Goal: Information Seeking & Learning: Learn about a topic

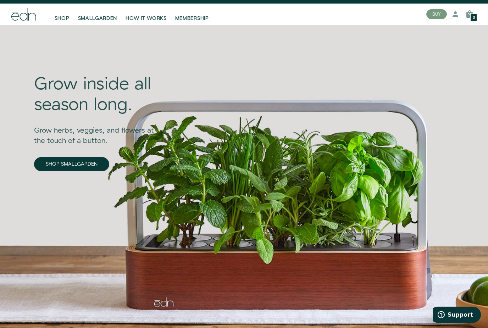
scroll to position [12, 0]
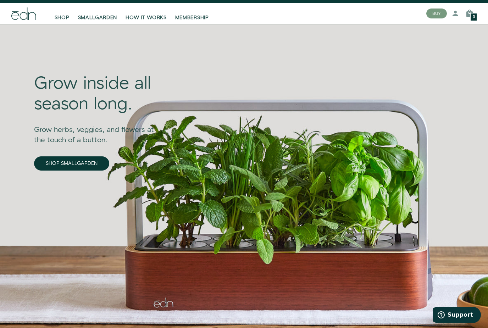
click at [48, 161] on link "SHOP SMALLGARDEN" at bounding box center [71, 163] width 75 height 14
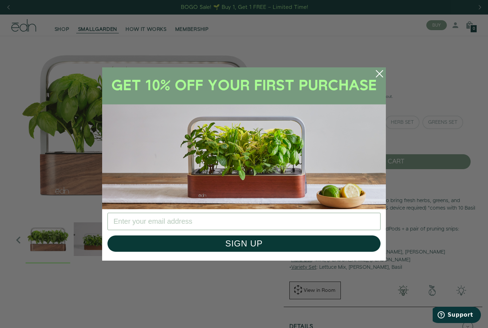
click at [378, 73] on circle "Close dialog" at bounding box center [380, 74] width 16 height 16
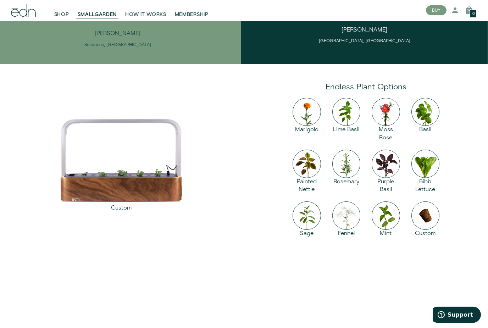
scroll to position [924, 0]
click at [425, 211] on img at bounding box center [426, 216] width 28 height 28
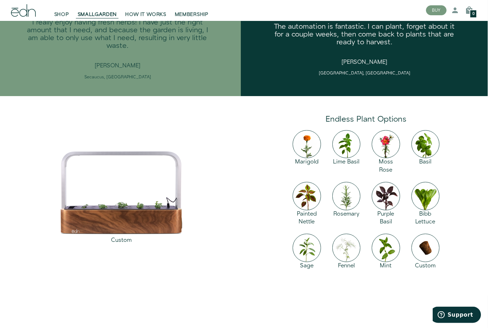
scroll to position [892, 0]
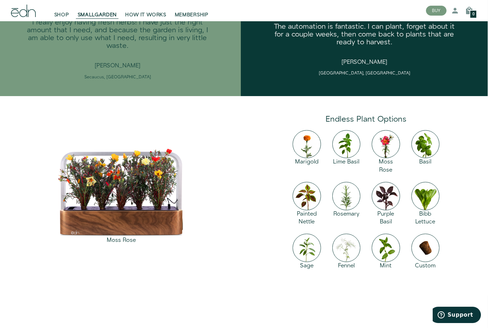
click at [383, 142] on img at bounding box center [386, 144] width 28 height 28
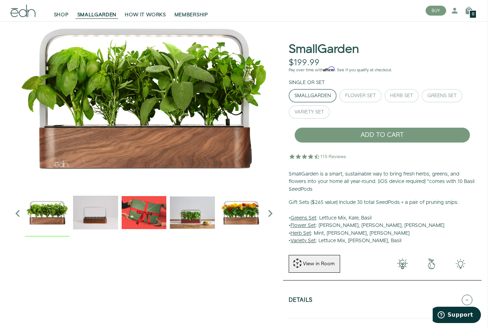
scroll to position [26, 1]
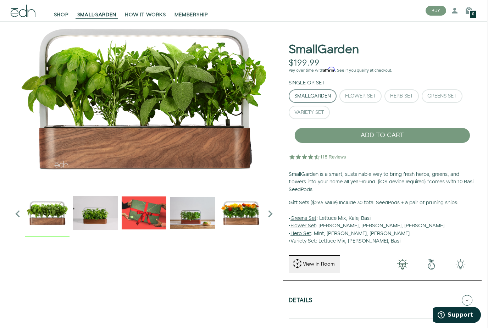
click at [53, 15] on link "SHOP" at bounding box center [61, 11] width 23 height 16
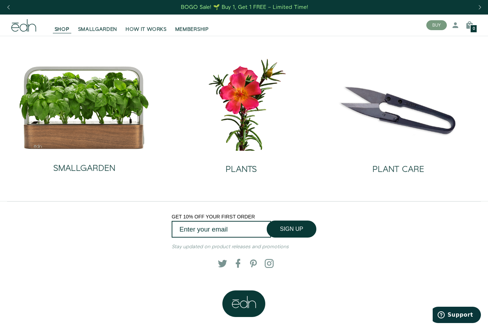
click at [235, 124] on img at bounding box center [242, 104] width 146 height 94
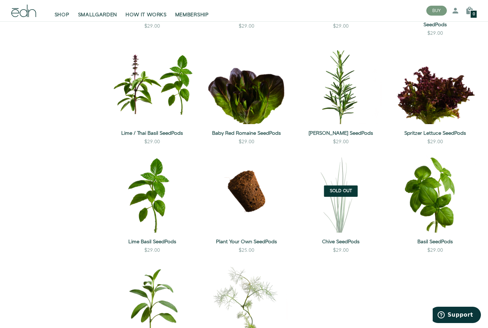
scroll to position [436, 0]
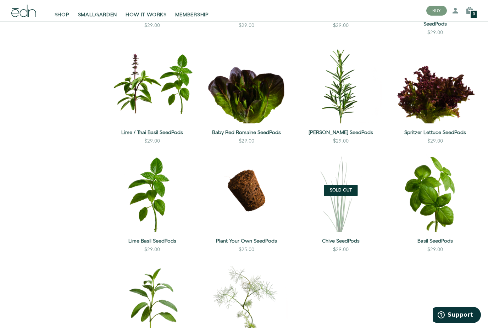
click at [241, 204] on button "QUICK VIEW" at bounding box center [247, 211] width 50 height 15
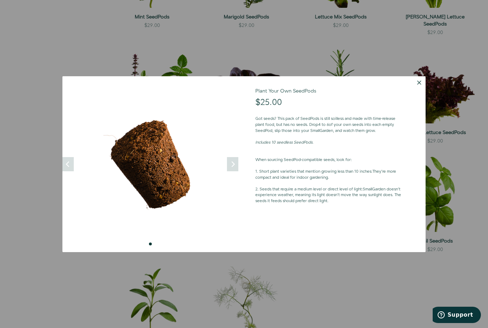
click at [418, 81] on button "Dismiss" at bounding box center [419, 82] width 13 height 13
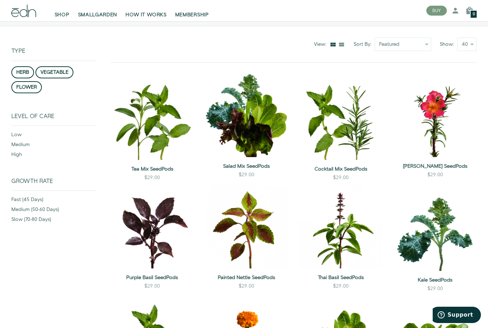
scroll to position [64, 0]
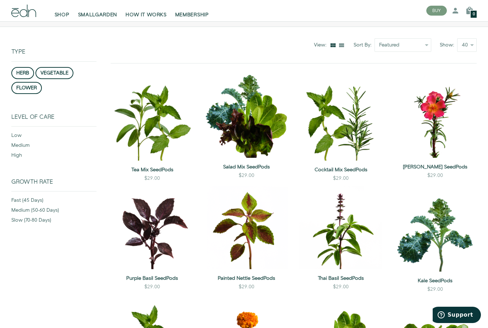
click at [16, 136] on div "low" at bounding box center [53, 137] width 85 height 10
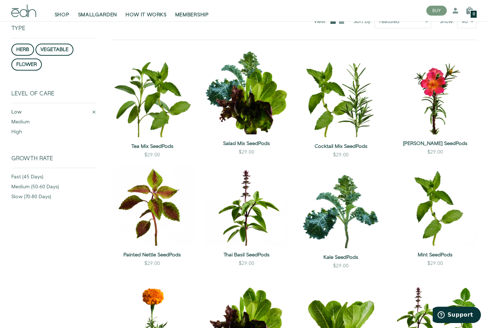
scroll to position [90, 0]
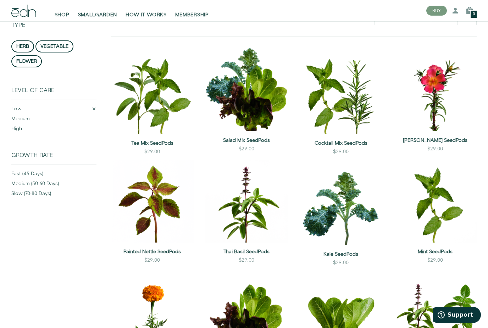
click at [16, 130] on div "high" at bounding box center [53, 130] width 85 height 10
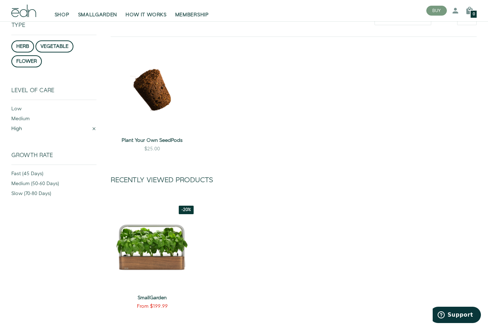
click at [19, 118] on div "medium" at bounding box center [53, 120] width 85 height 10
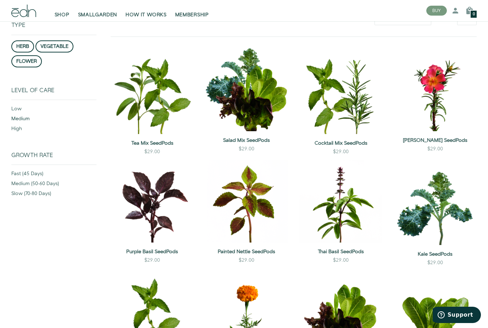
click at [17, 108] on div "low" at bounding box center [53, 110] width 85 height 10
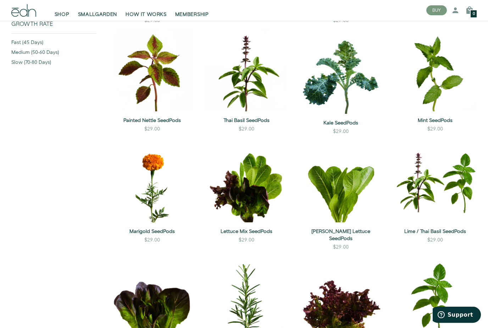
scroll to position [222, 0]
click at [238, 178] on link at bounding box center [246, 180] width 83 height 83
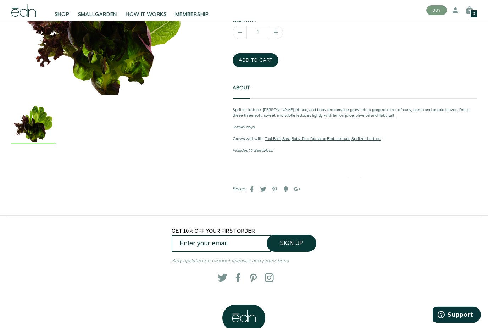
scroll to position [213, 0]
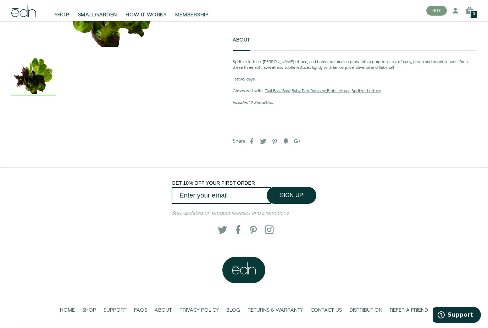
click at [137, 310] on span "FAQS" at bounding box center [140, 310] width 13 height 7
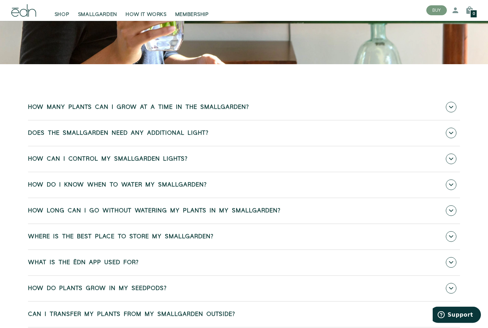
scroll to position [175, 0]
click at [143, 15] on span "HOW IT WORKS" at bounding box center [146, 14] width 41 height 7
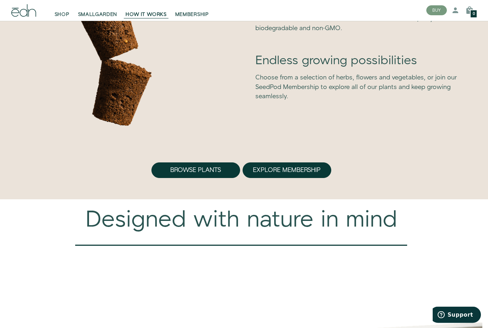
scroll to position [1926, 0]
click at [187, 178] on button "Browse Plants" at bounding box center [196, 171] width 89 height 16
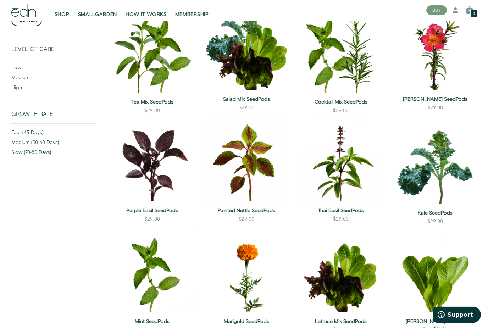
scroll to position [132, 0]
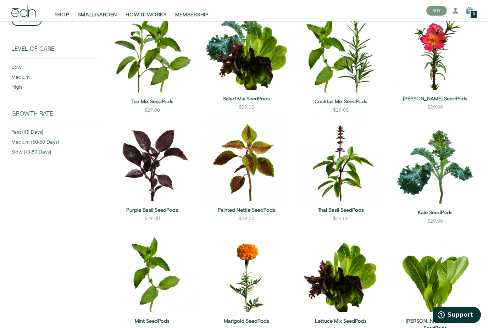
click at [251, 284] on button "QUICK VIEW" at bounding box center [247, 291] width 50 height 15
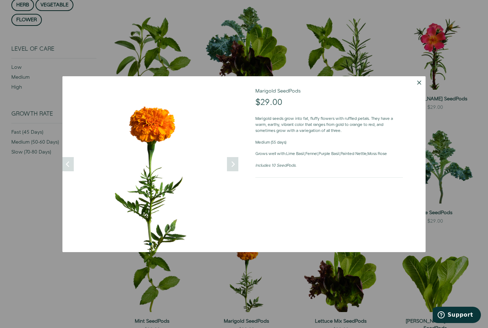
click at [417, 89] on button "Dismiss" at bounding box center [419, 82] width 13 height 13
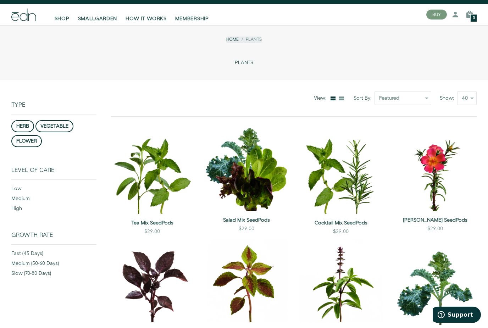
scroll to position [0, 0]
